Goal: Go to known website: Access a specific website the user already knows

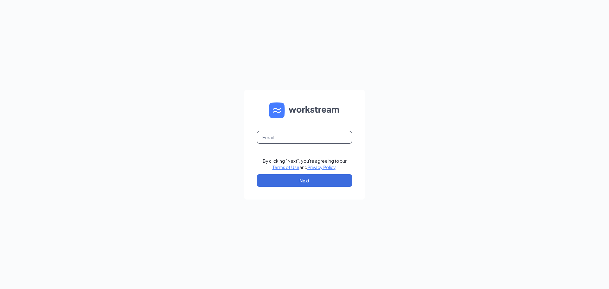
click at [298, 134] on input "text" at bounding box center [304, 137] width 95 height 13
type input "stephanie.ensley@firehousesubs.com"
click at [308, 181] on button "Next" at bounding box center [304, 180] width 95 height 13
